Goal: Complete application form

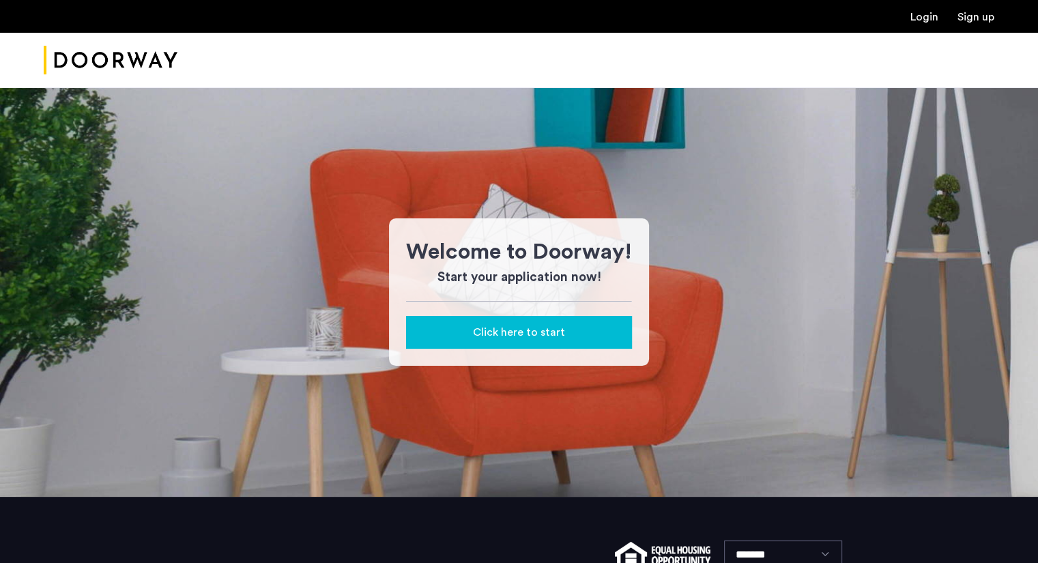
click at [537, 336] on span "Click here to start" at bounding box center [519, 332] width 92 height 16
